Goal: Transaction & Acquisition: Purchase product/service

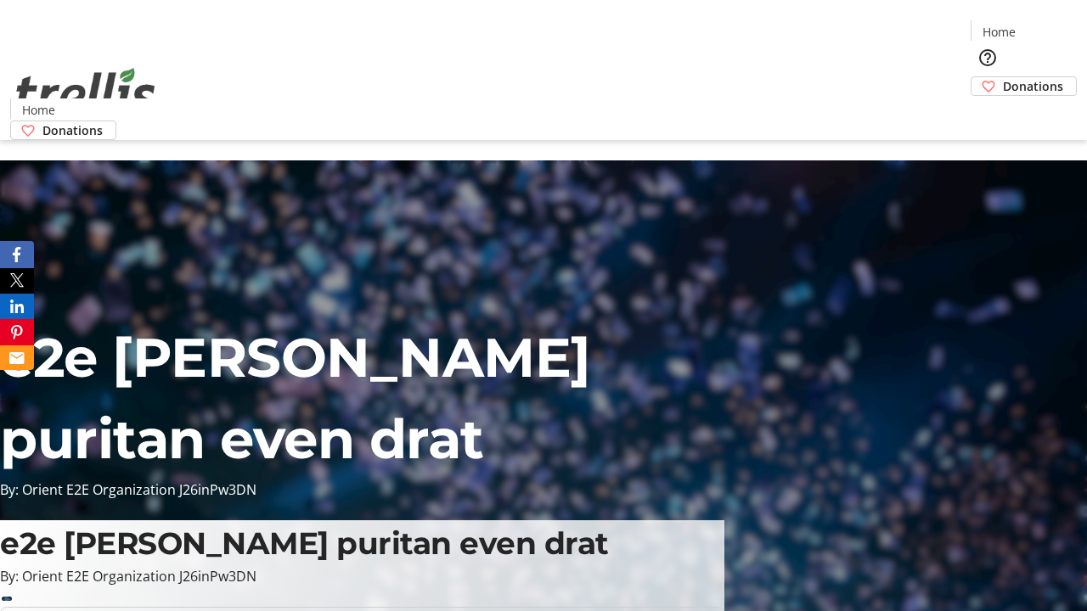
click at [1003, 77] on span "Donations" at bounding box center [1033, 86] width 60 height 18
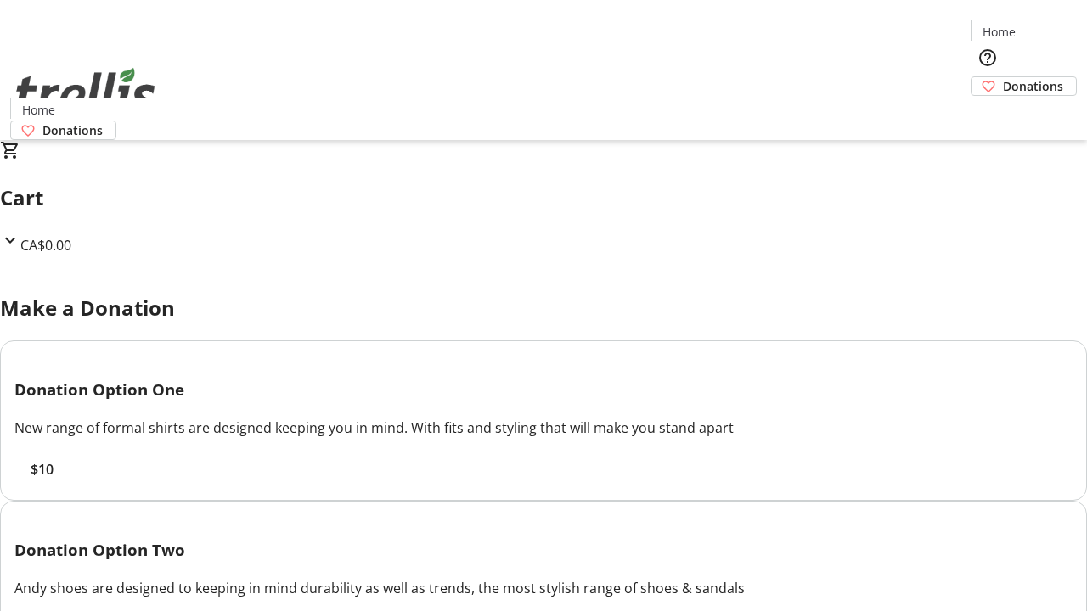
click at [53, 480] on span "$10" at bounding box center [42, 469] width 23 height 20
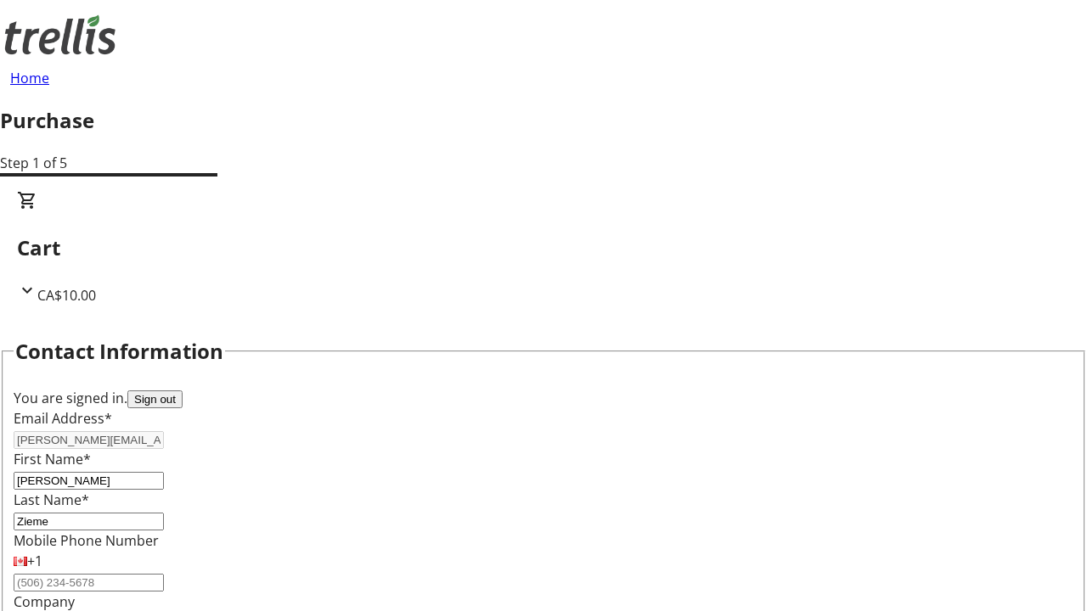
select select "CA"
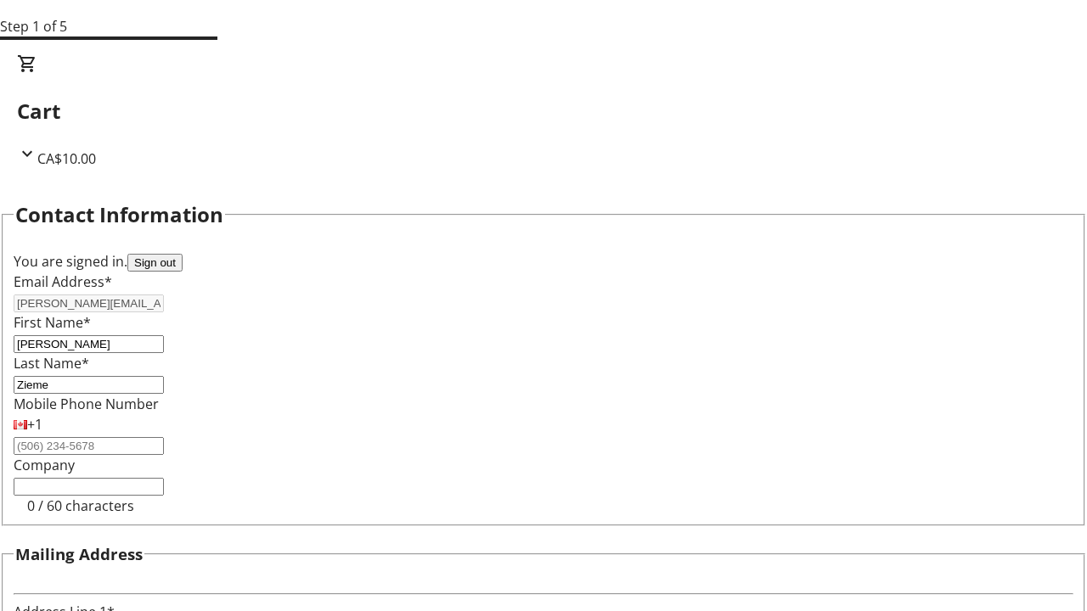
type input "[STREET_ADDRESS][PERSON_NAME]"
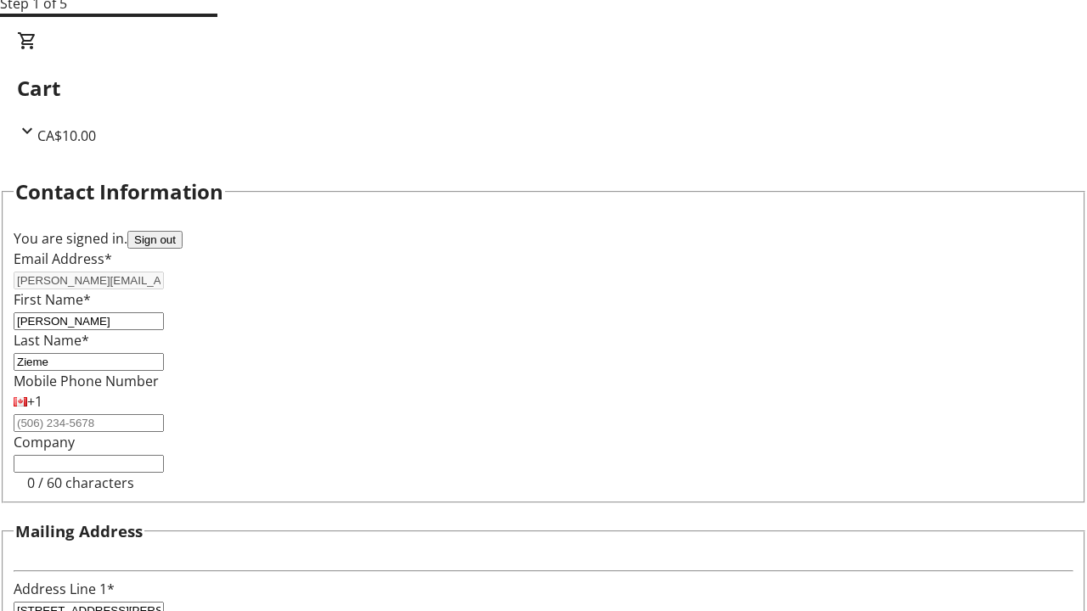
type input "Kelowna"
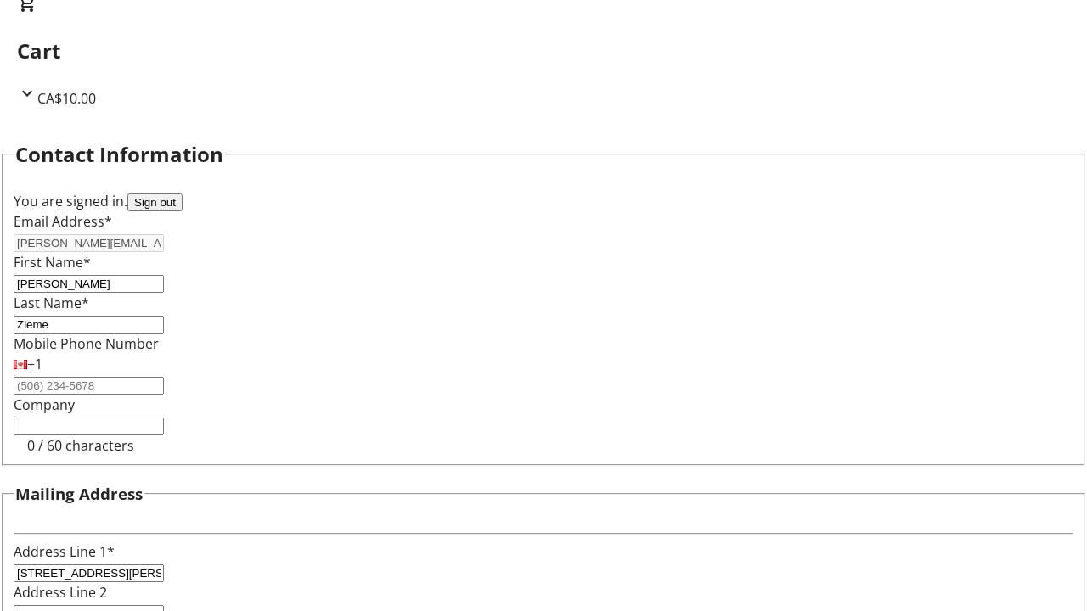
select select "BC"
type input "Kelowna"
type input "V1Y 0C2"
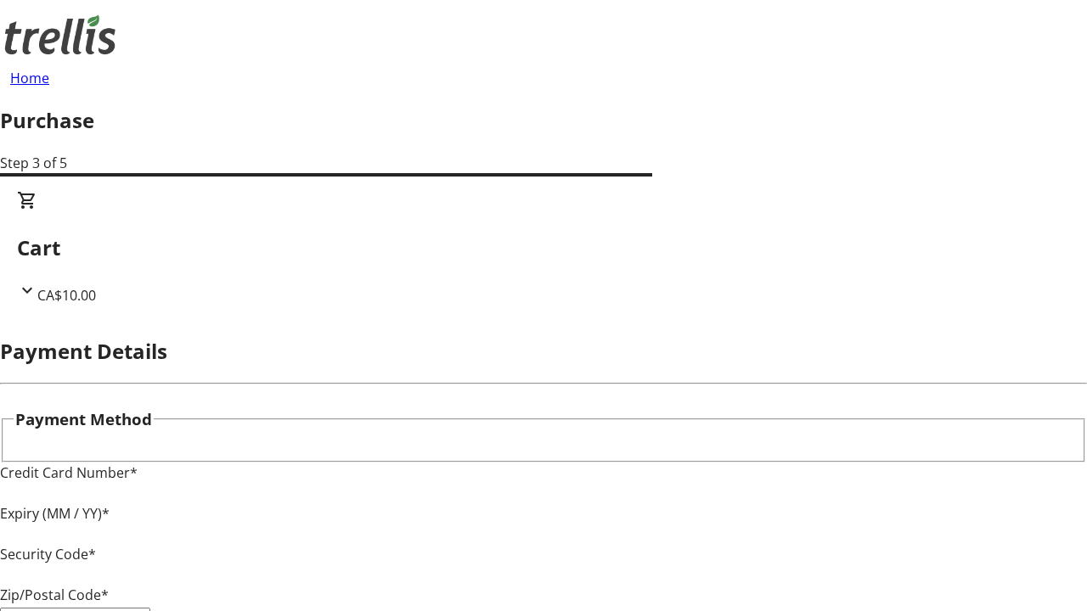
type input "V1Y 0C2"
